Goal: Task Accomplishment & Management: Manage account settings

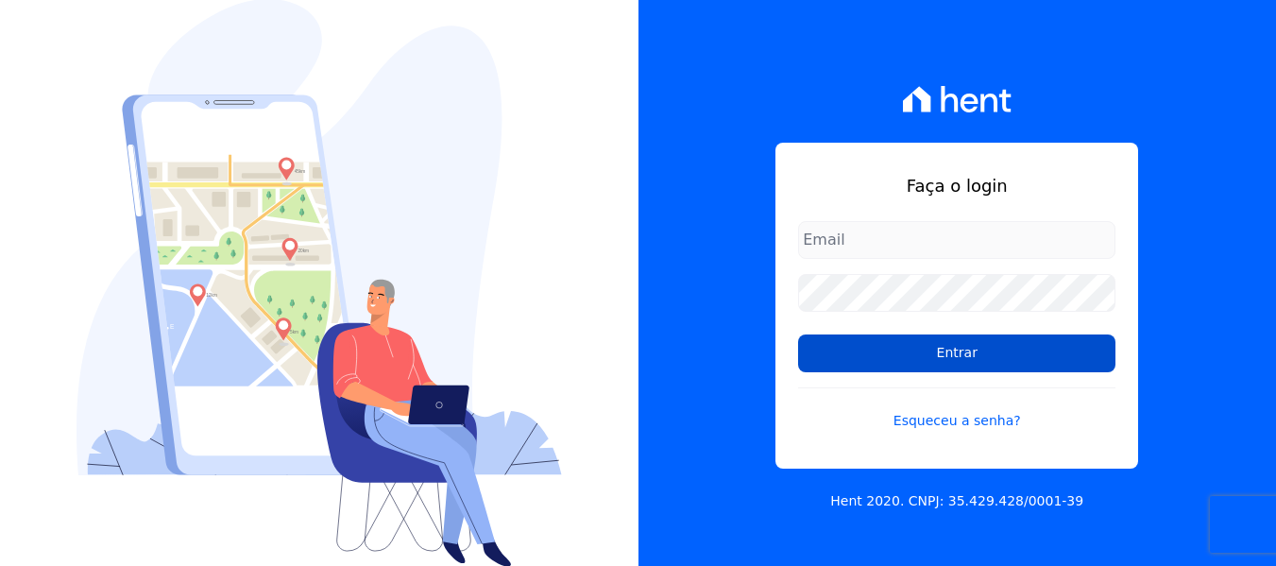
type input "contato@condominioalexandria.com.br"
click at [942, 354] on input "Entrar" at bounding box center [956, 353] width 317 height 38
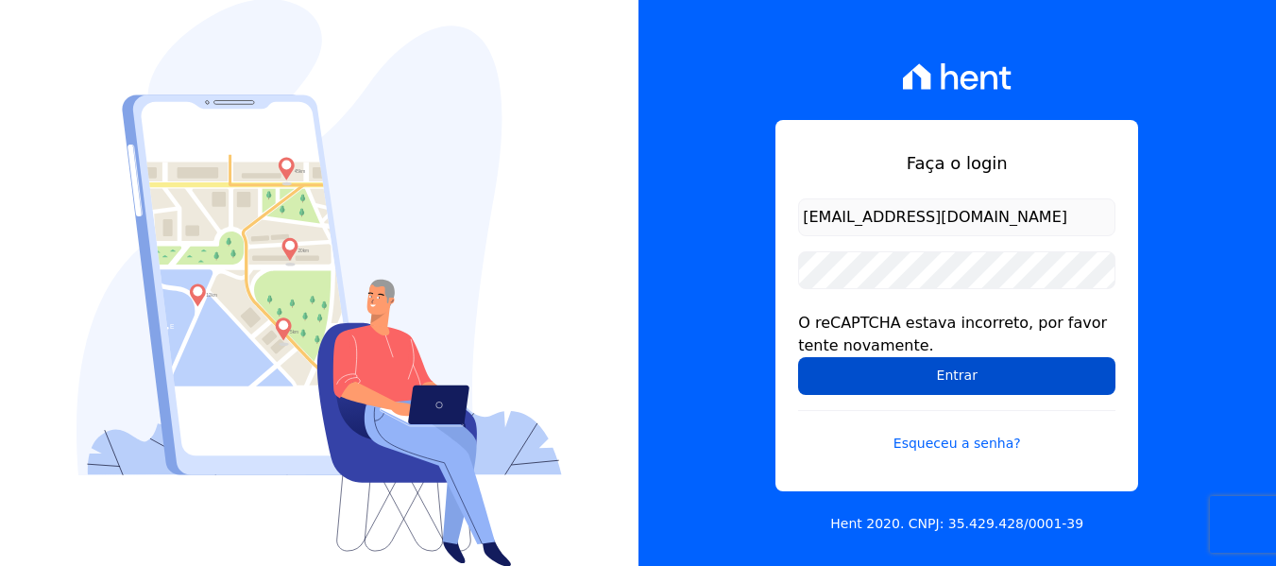
click at [963, 378] on input "Entrar" at bounding box center [956, 376] width 317 height 38
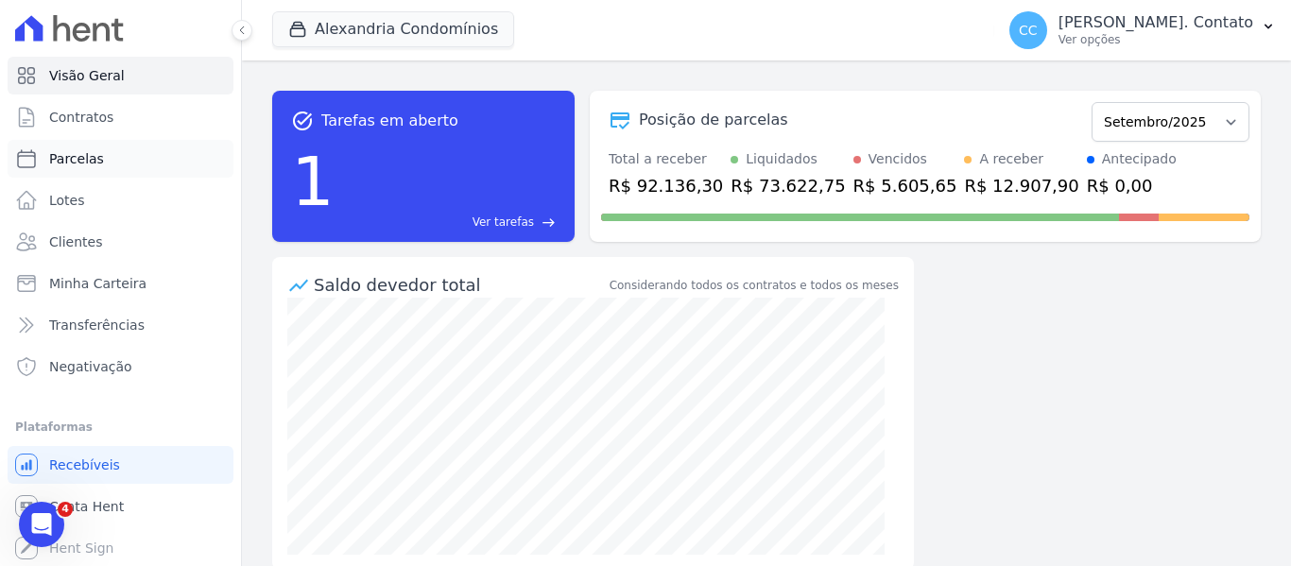
click at [92, 171] on link "Parcelas" at bounding box center [121, 159] width 226 height 38
select select
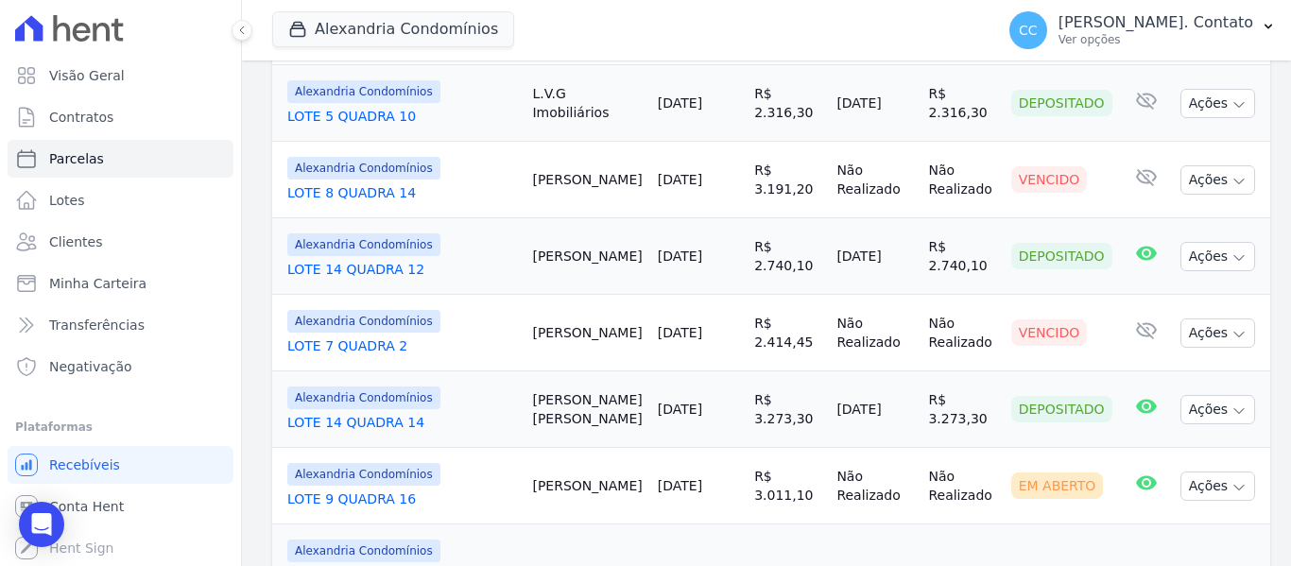
scroll to position [1512, 0]
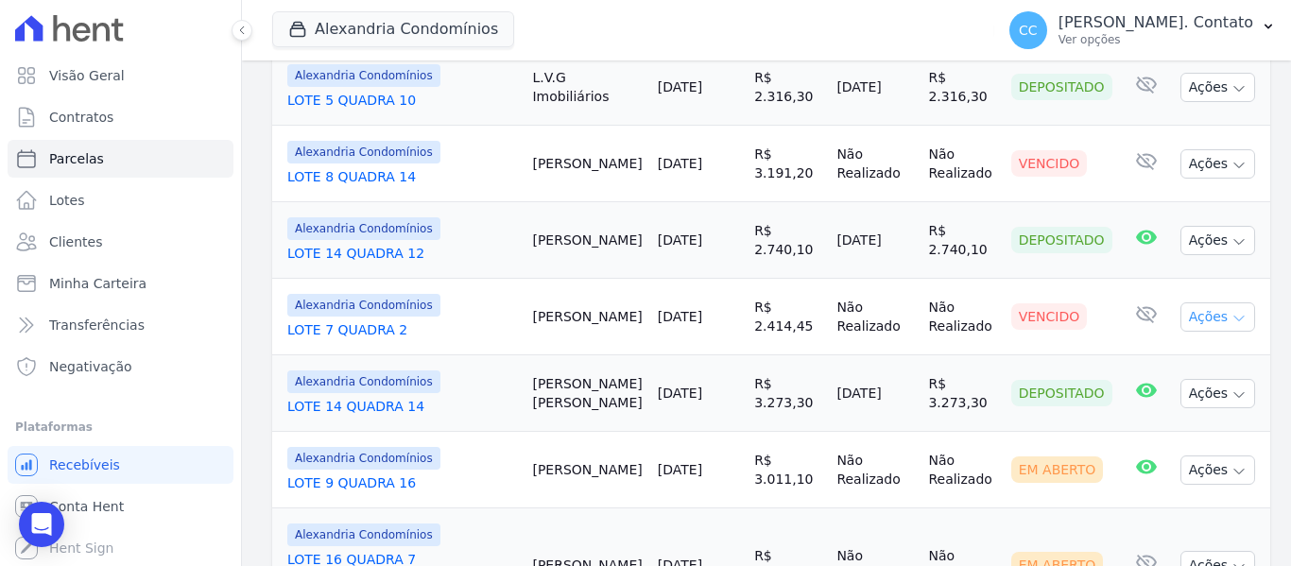
click at [1228, 302] on button "Ações" at bounding box center [1218, 316] width 76 height 29
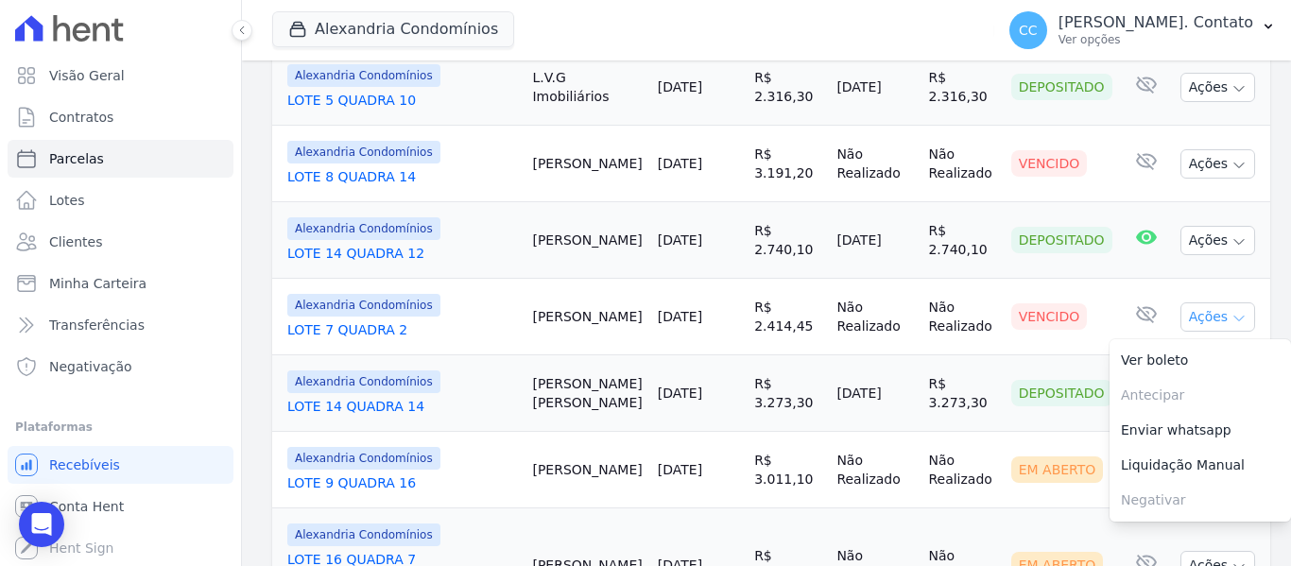
click at [1228, 302] on button "Ações" at bounding box center [1218, 316] width 76 height 29
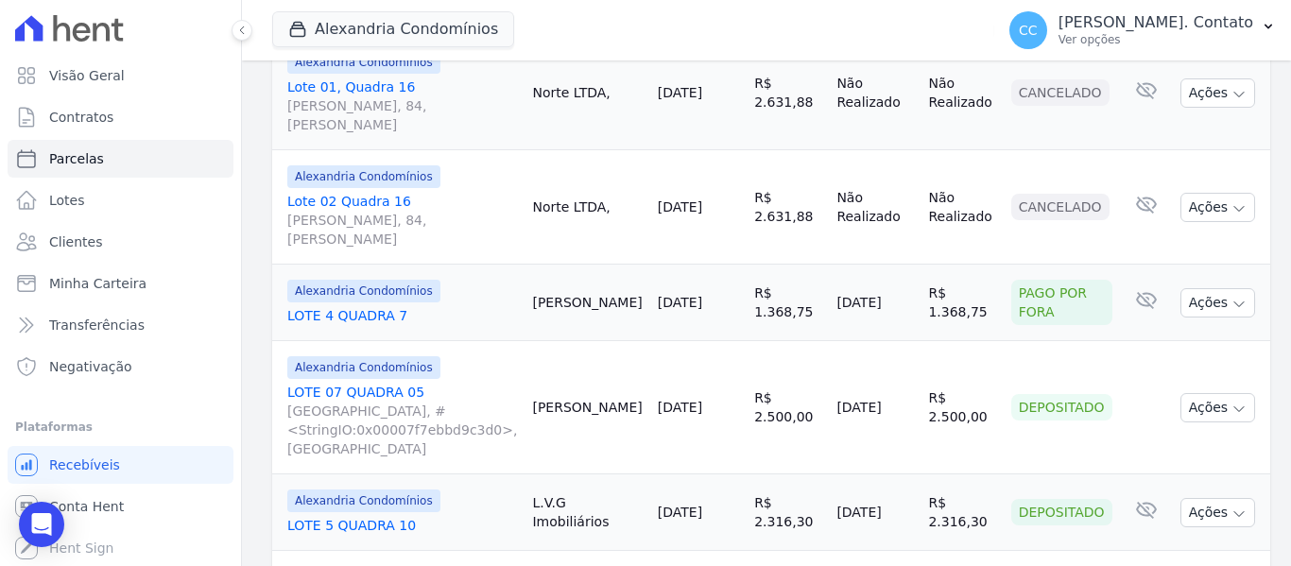
scroll to position [945, 0]
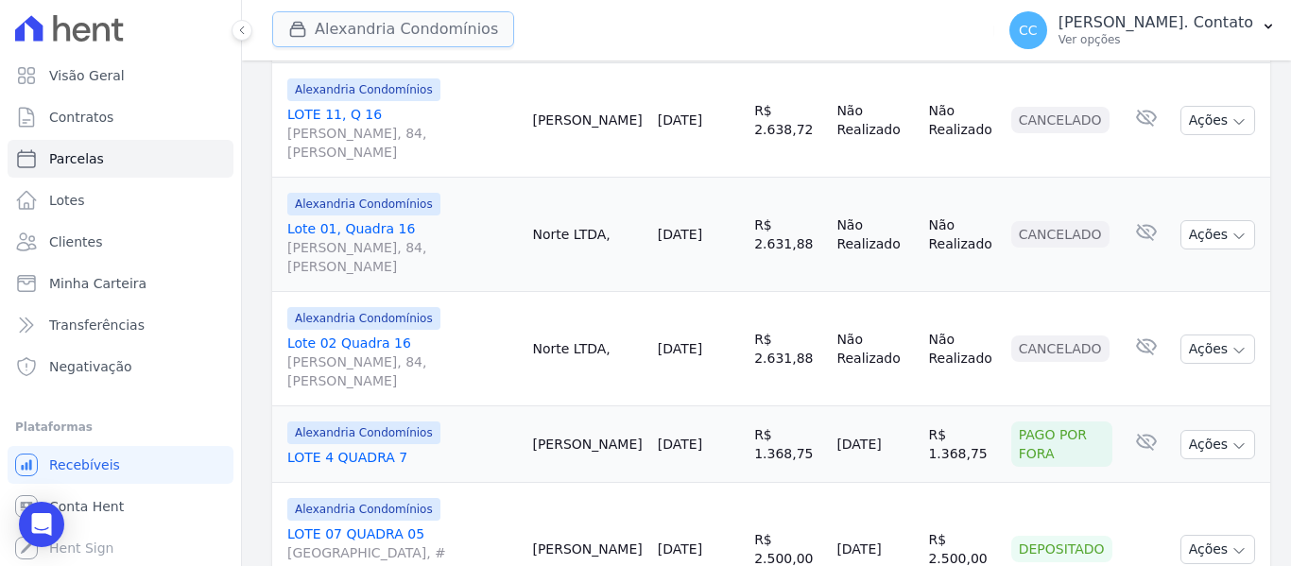
click at [380, 35] on button "Alexandria Condomínios" at bounding box center [393, 29] width 242 height 36
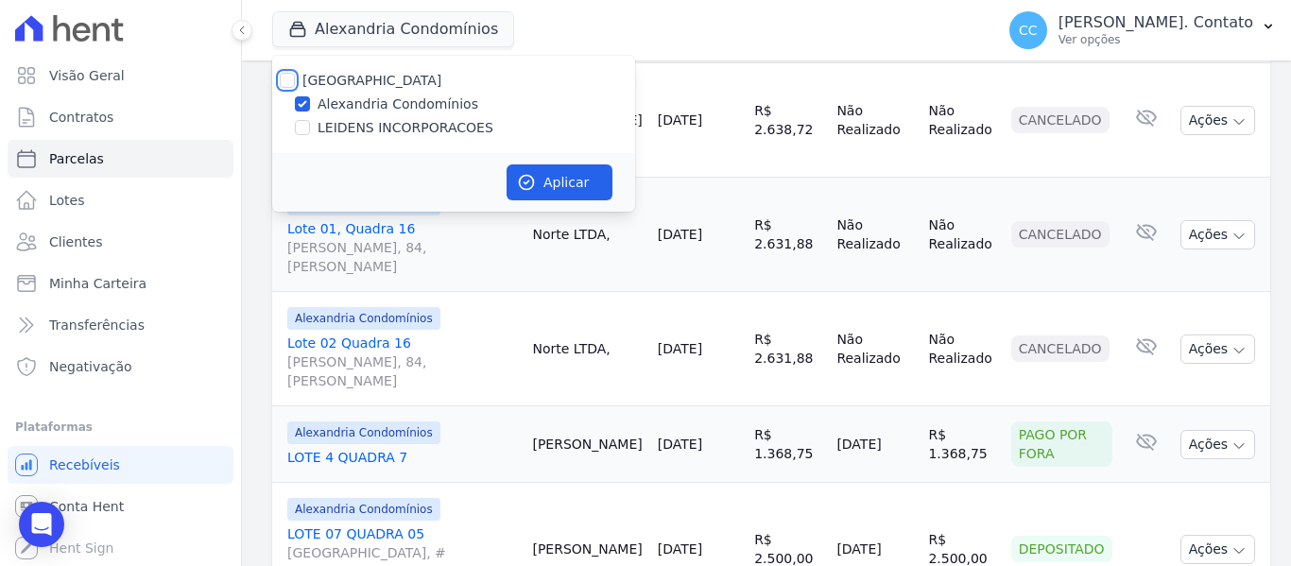
click at [291, 83] on input "[GEOGRAPHIC_DATA]" at bounding box center [287, 80] width 15 height 15
checkbox input "true"
click at [596, 180] on button "Aplicar" at bounding box center [559, 182] width 106 height 36
select select
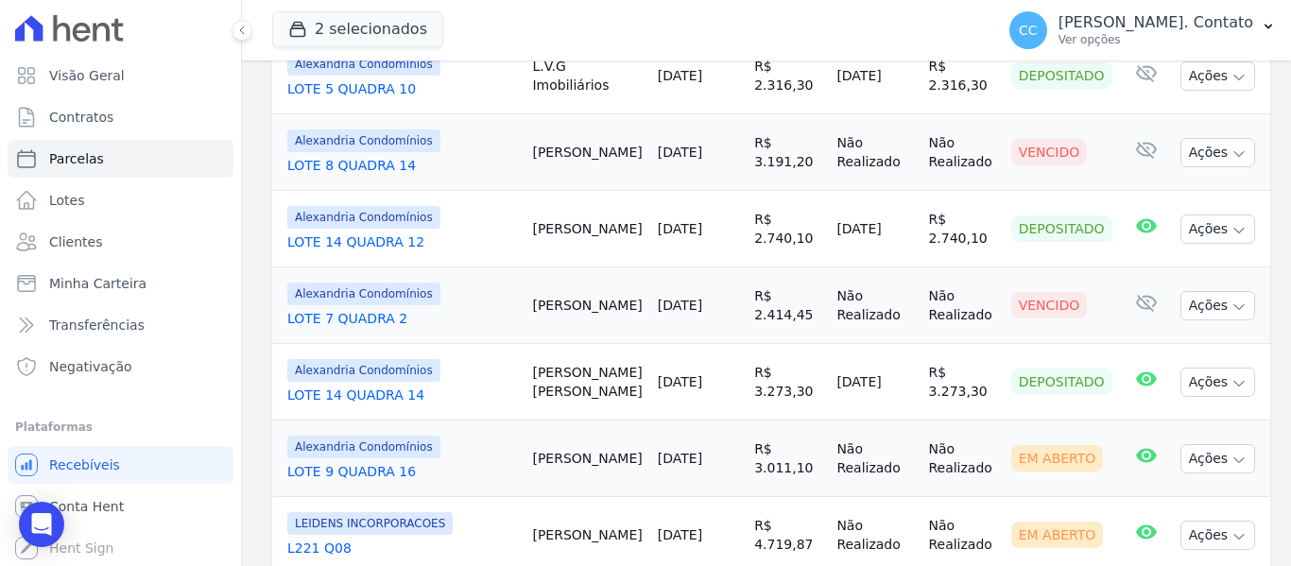
scroll to position [1606, 0]
